Goal: Information Seeking & Learning: Check status

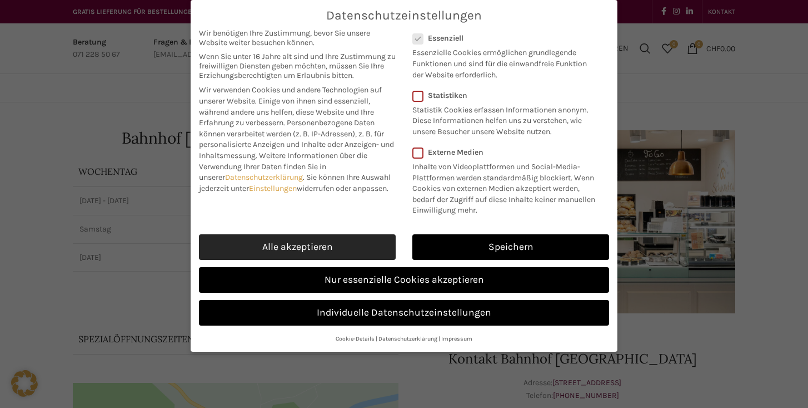
click at [306, 254] on link "Alle akzeptieren" at bounding box center [297, 247] width 197 height 26
checkbox input "true"
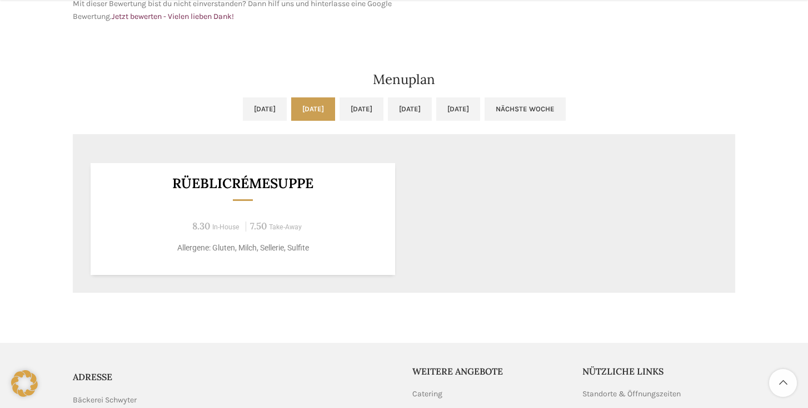
scroll to position [564, 0]
click at [432, 113] on link "[DATE]" at bounding box center [410, 107] width 44 height 23
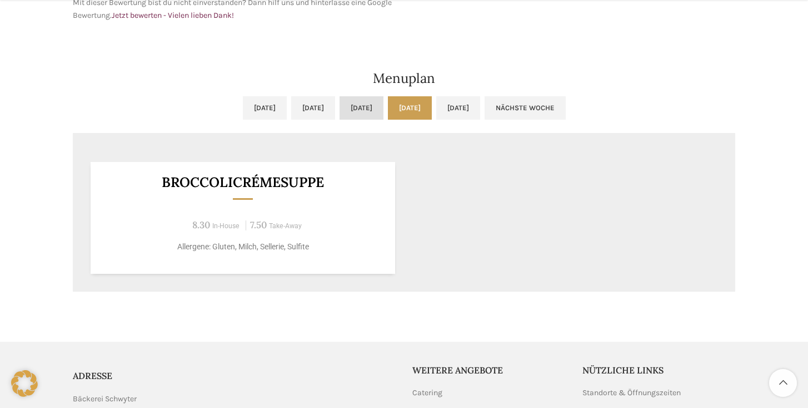
click at [364, 107] on link "[DATE]" at bounding box center [362, 107] width 44 height 23
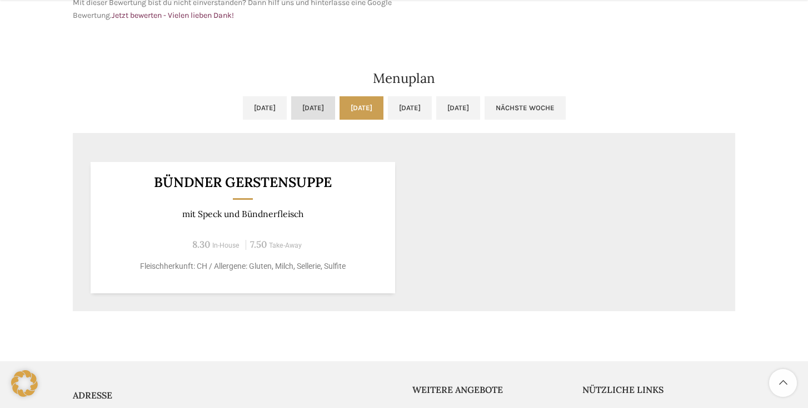
click at [300, 107] on link "[DATE]" at bounding box center [313, 107] width 44 height 23
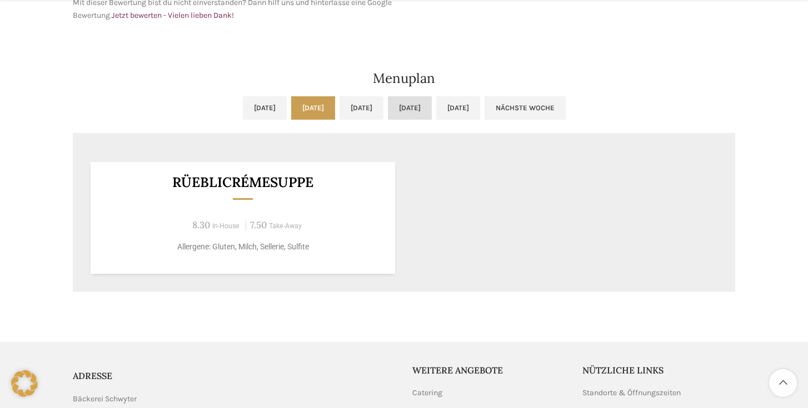
click at [432, 107] on link "[DATE]" at bounding box center [410, 107] width 44 height 23
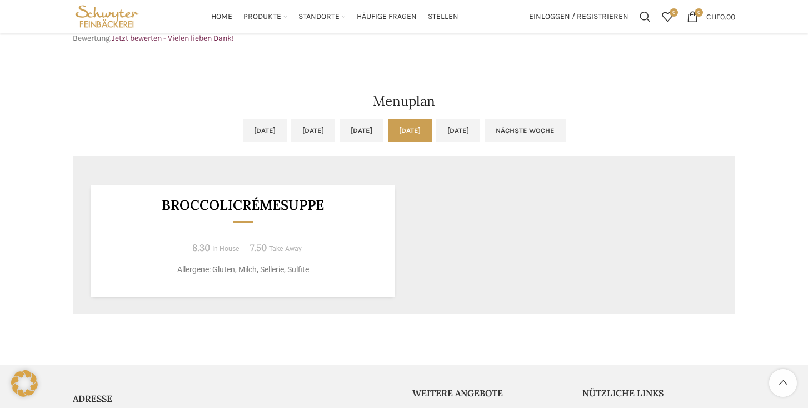
scroll to position [534, 0]
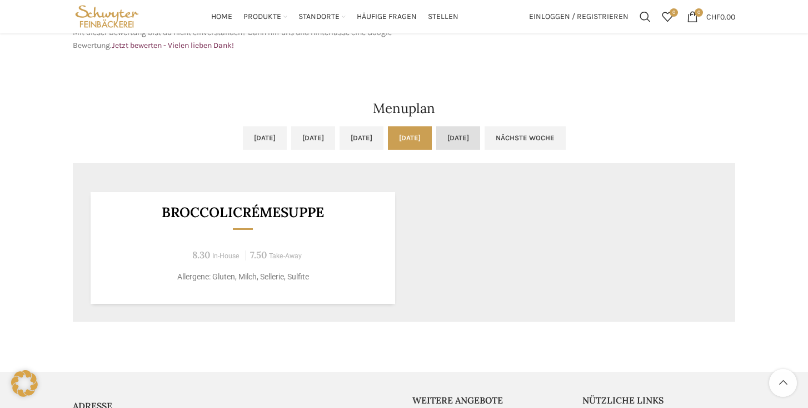
click at [480, 137] on link "[DATE]" at bounding box center [458, 137] width 44 height 23
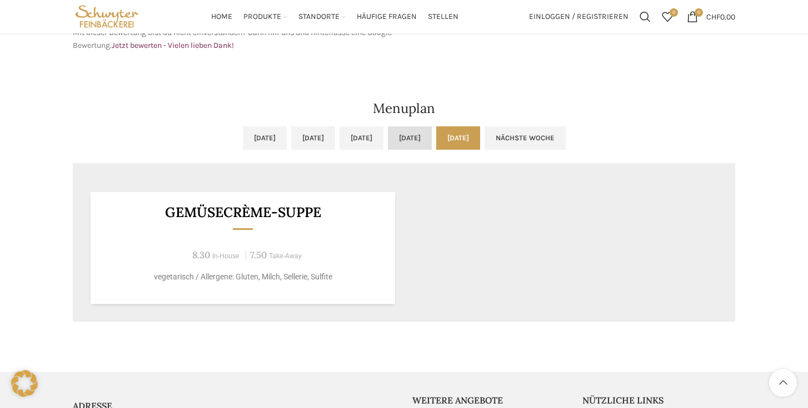
click at [432, 136] on link "[DATE]" at bounding box center [410, 137] width 44 height 23
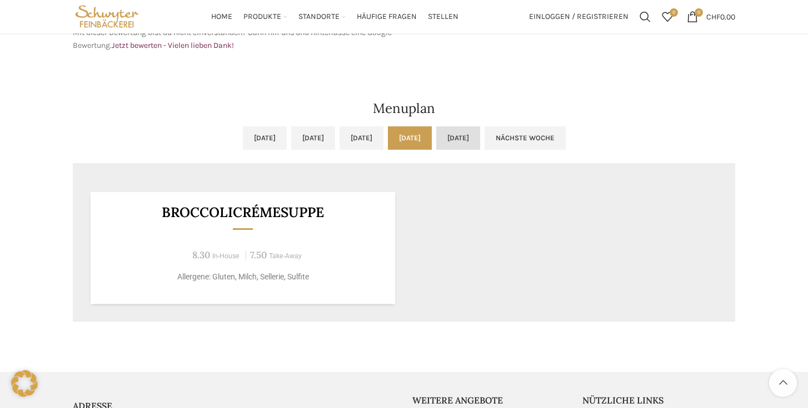
click at [480, 140] on link "[DATE]" at bounding box center [458, 137] width 44 height 23
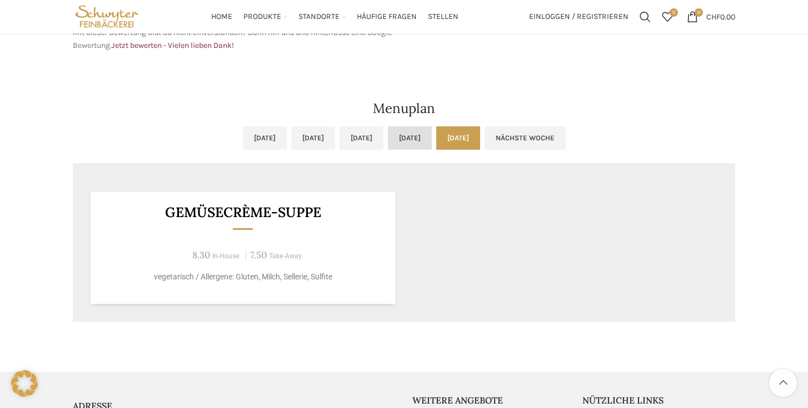
click at [432, 144] on link "[DATE]" at bounding box center [410, 137] width 44 height 23
